Goal: Task Accomplishment & Management: Manage account settings

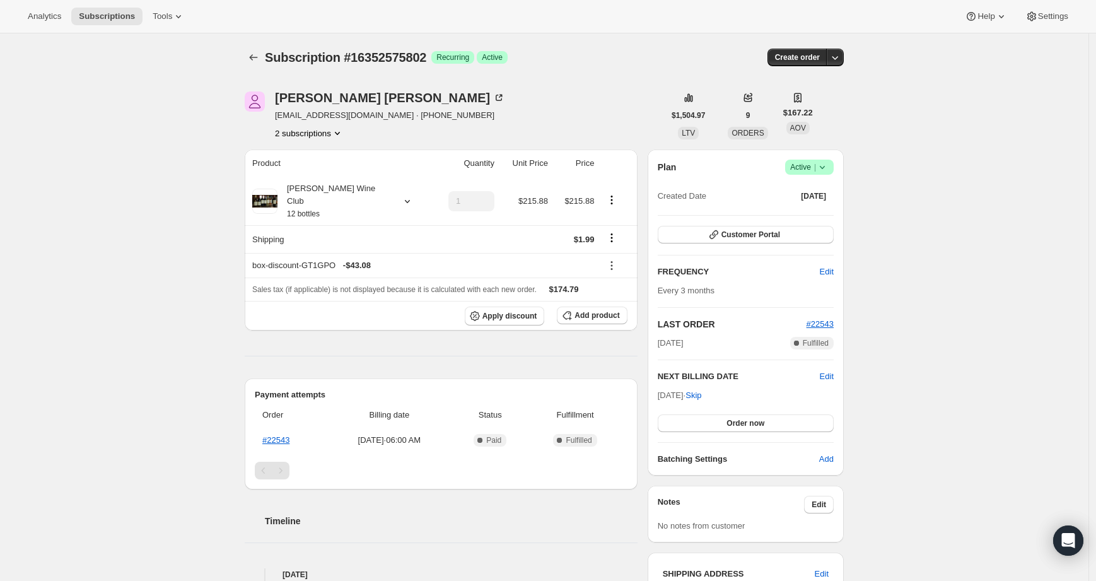
click at [323, 130] on button "2 subscriptions" at bounding box center [309, 133] width 69 height 13
click at [308, 183] on span "17393484090" at bounding box center [311, 178] width 88 height 13
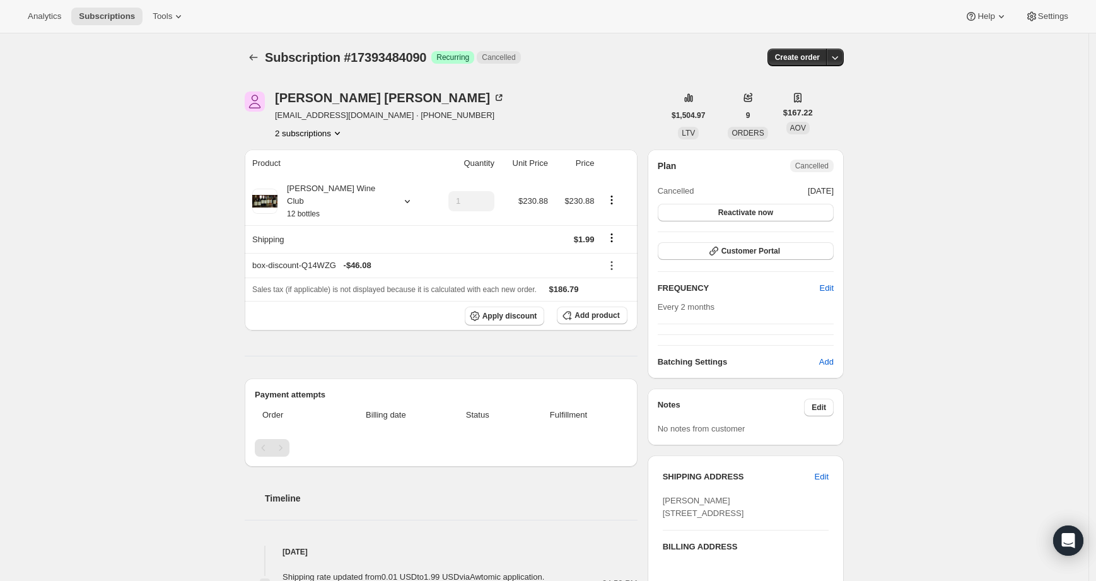
click at [320, 136] on button "2 subscriptions" at bounding box center [309, 133] width 69 height 13
click at [322, 160] on span "16352575802" at bounding box center [311, 157] width 88 height 13
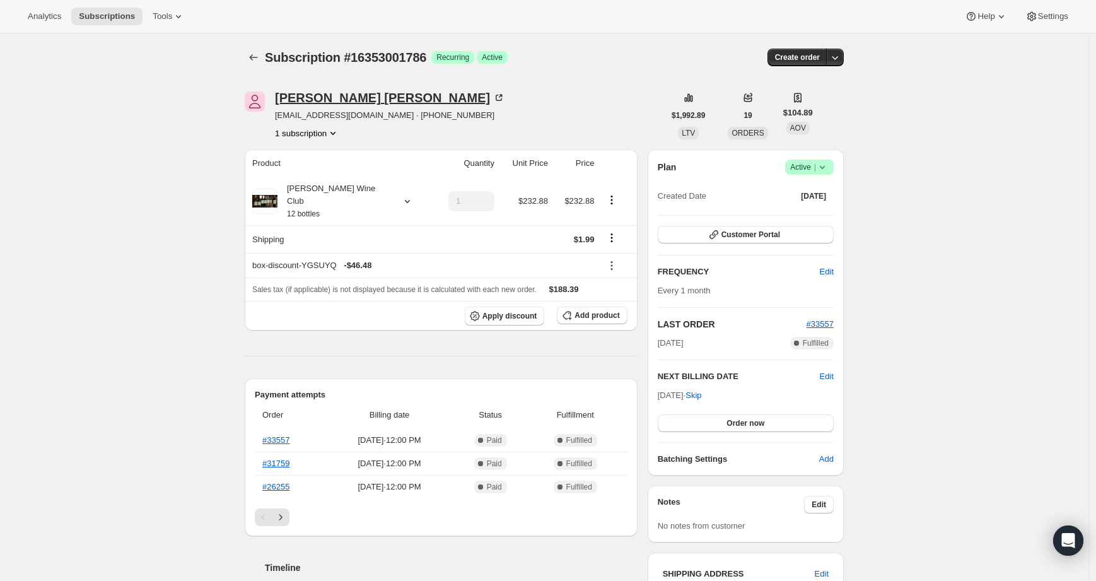
click at [492, 95] on icon at bounding box center [498, 97] width 13 height 13
